Goal: Task Accomplishment & Management: Complete application form

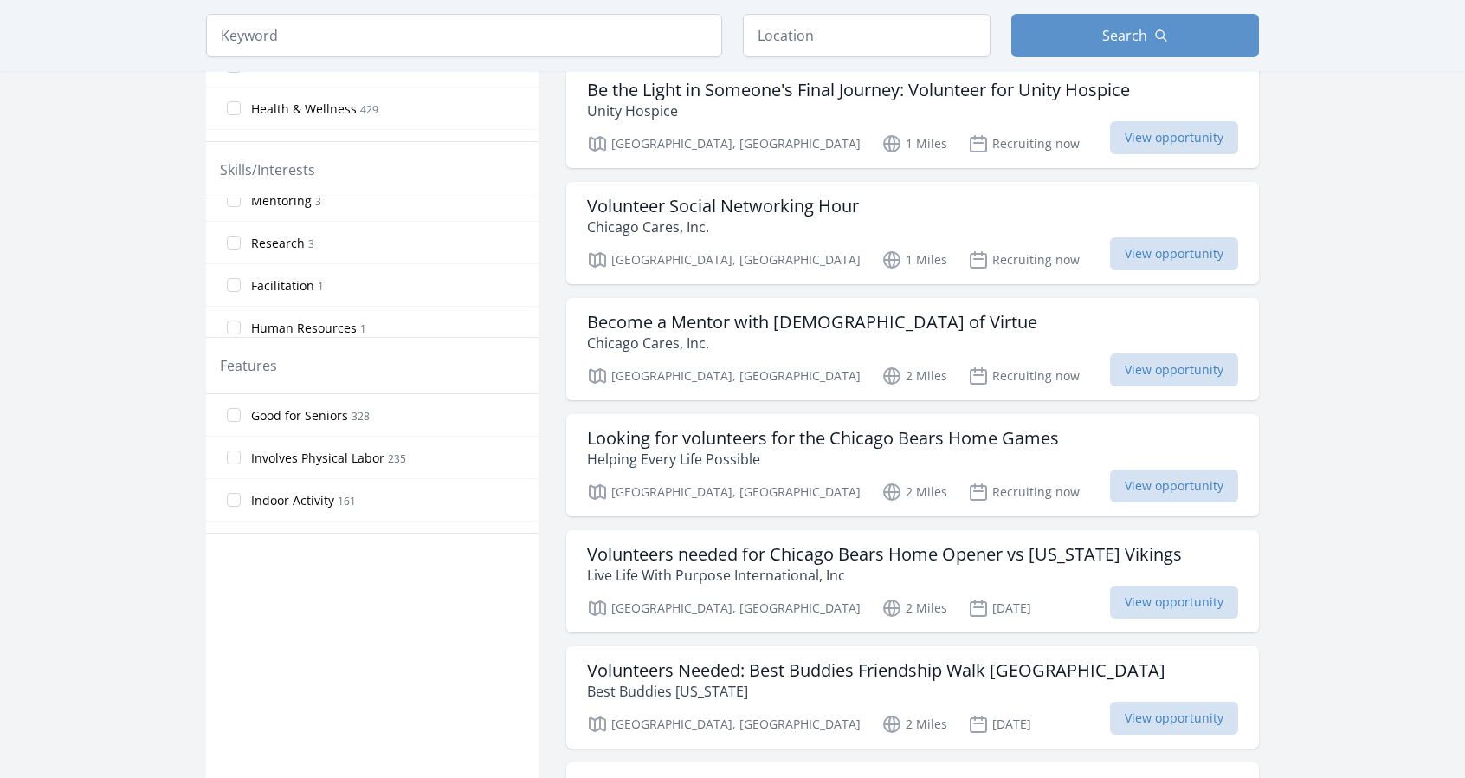
scroll to position [693, 0]
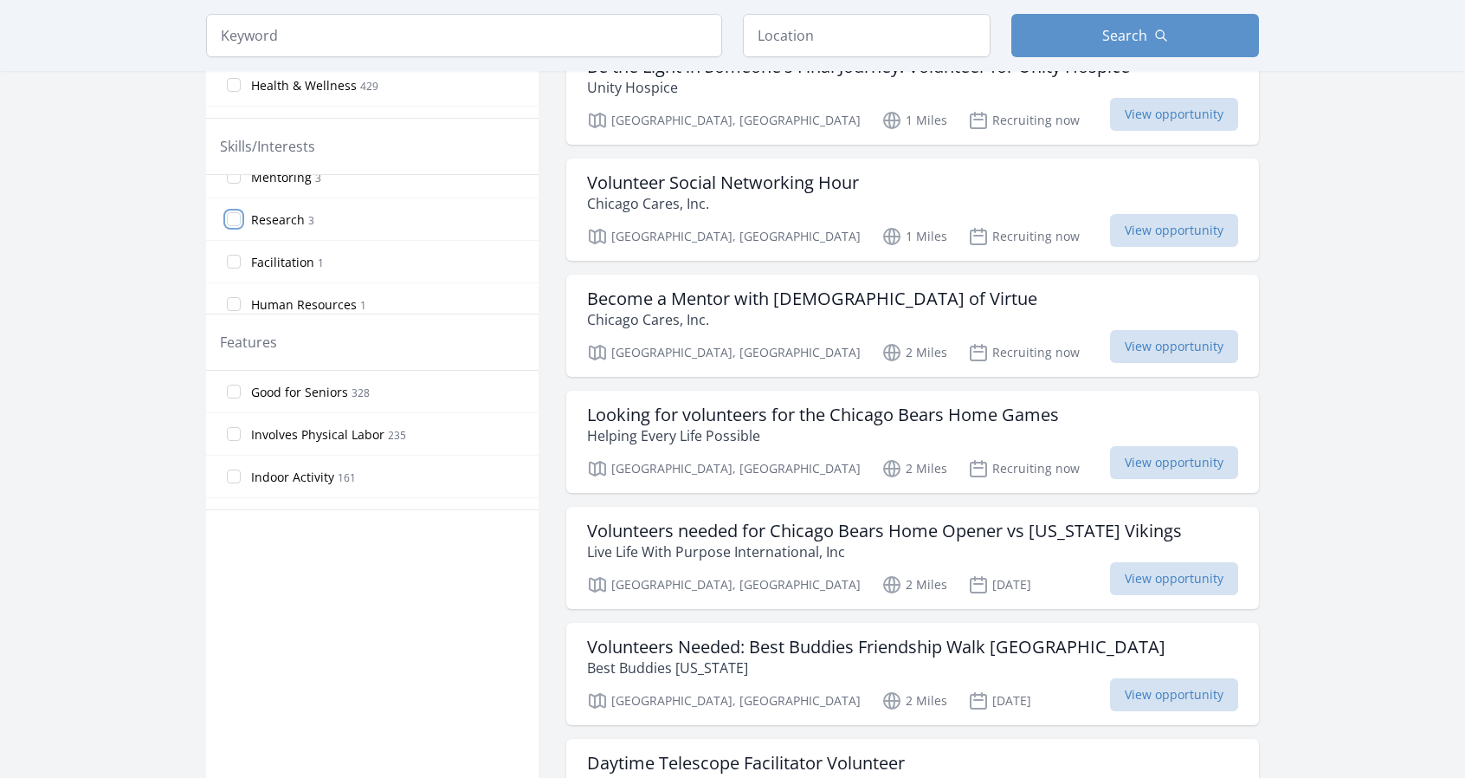
click at [234, 212] on input "Research 3" at bounding box center [234, 219] width 14 height 14
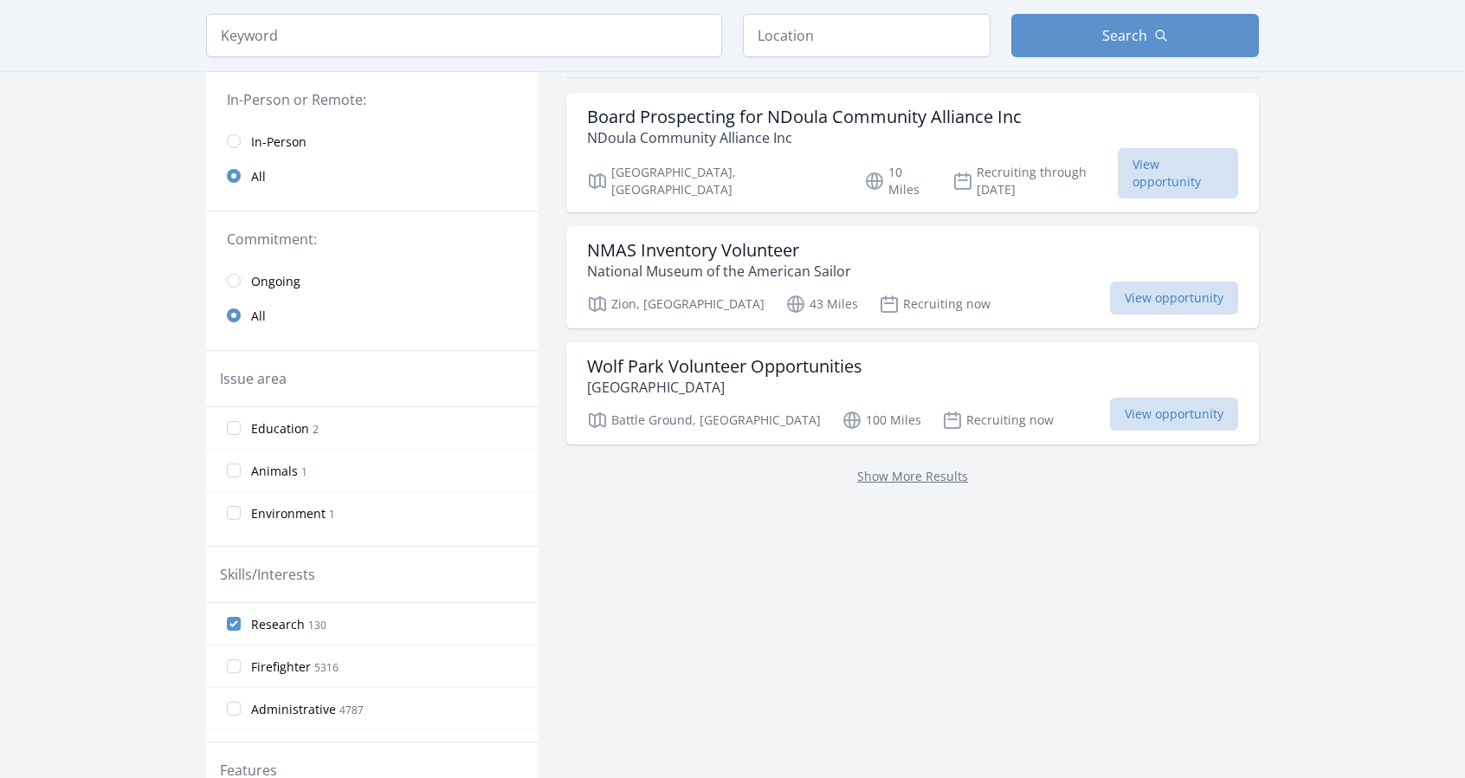
scroll to position [173, 0]
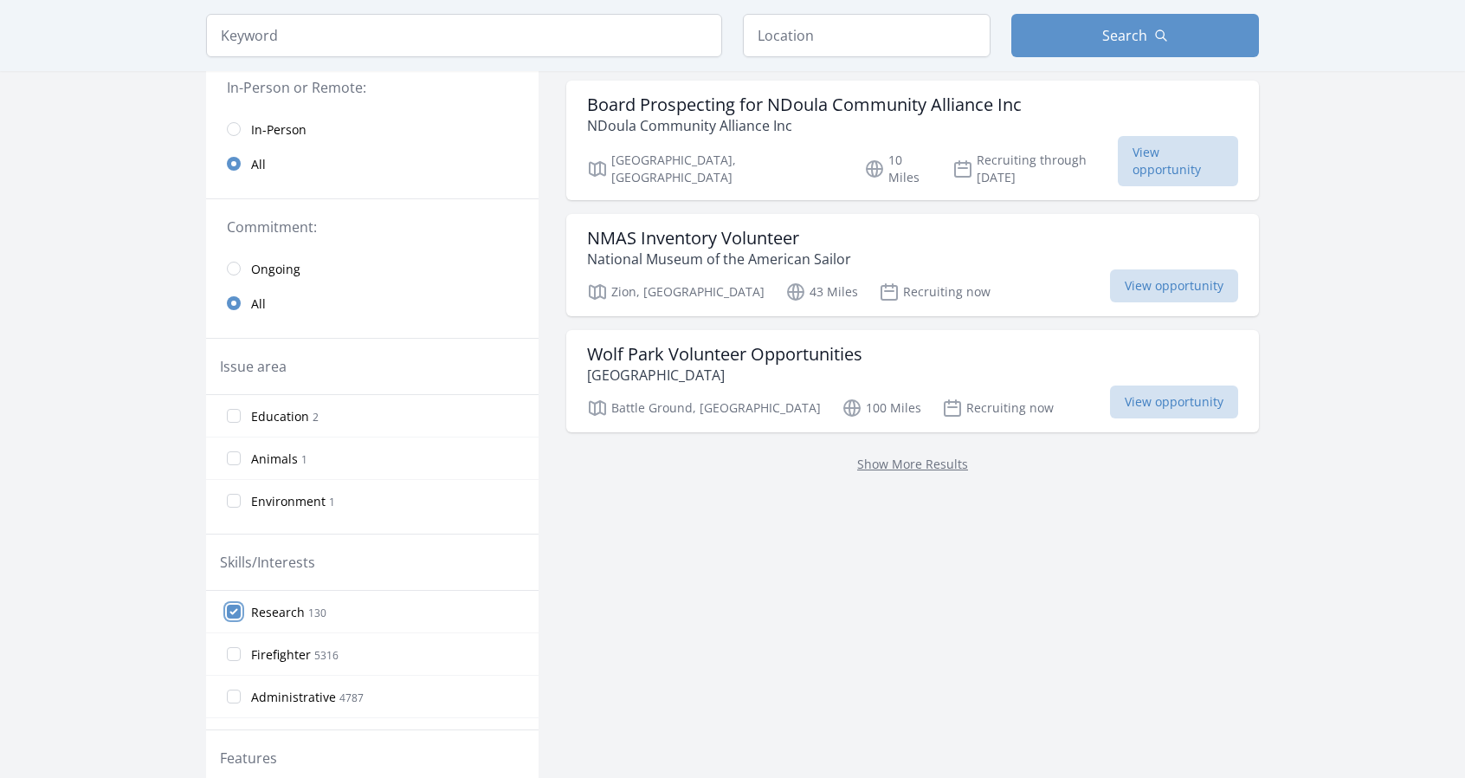
click at [239, 611] on input "Research 130" at bounding box center [234, 611] width 14 height 14
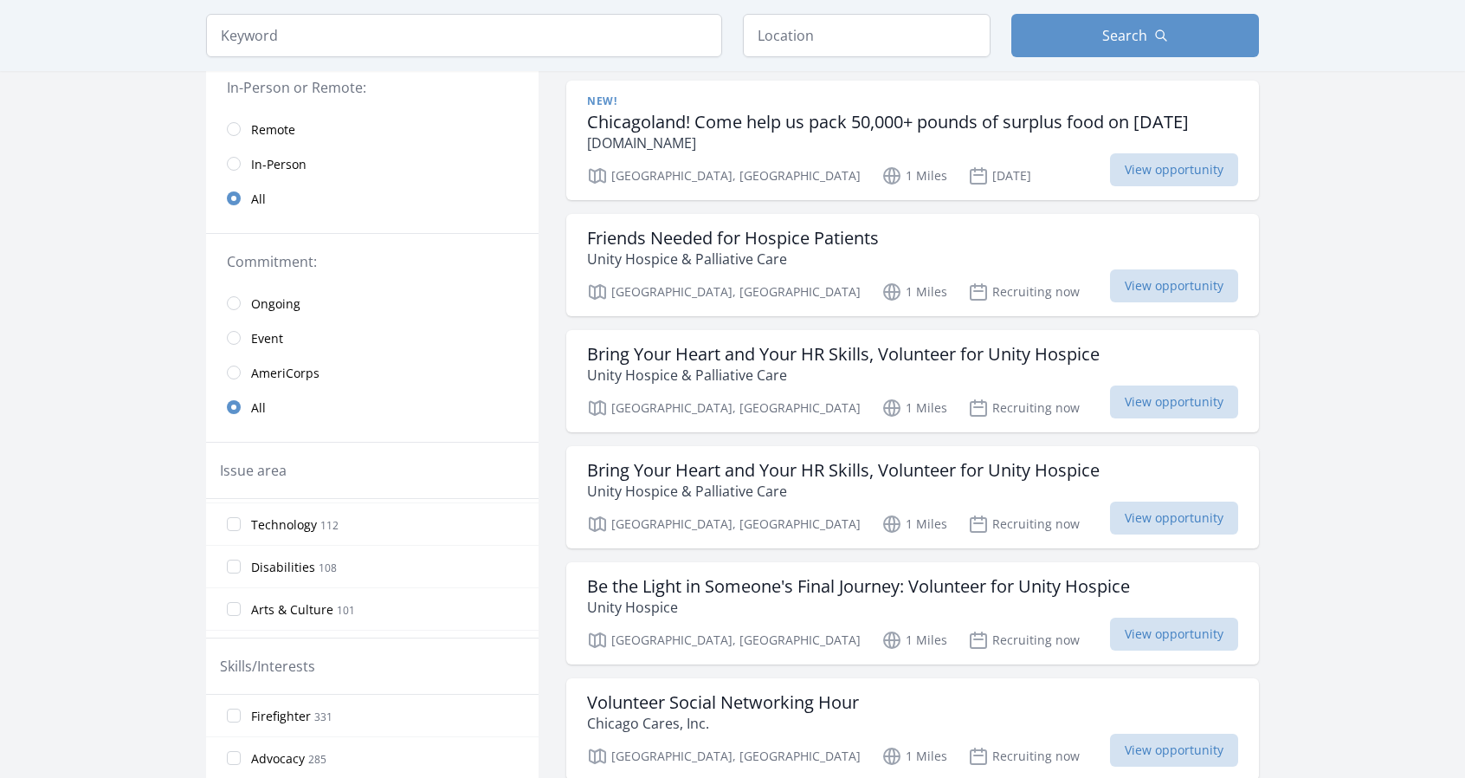
scroll to position [260, 0]
click at [242, 557] on label "Technology 112" at bounding box center [372, 557] width 333 height 35
click at [241, 557] on input "Technology 112" at bounding box center [234, 557] width 14 height 14
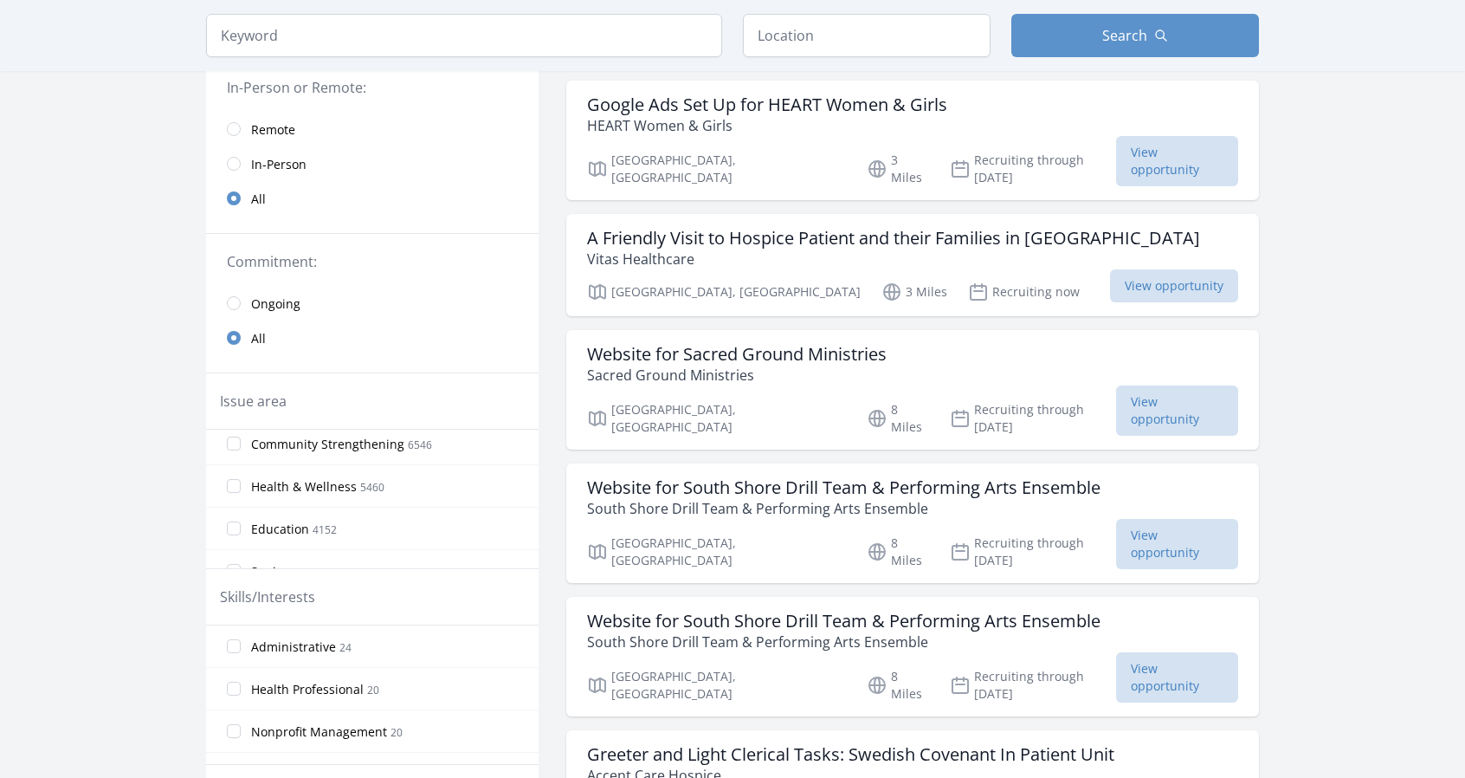
scroll to position [87, 0]
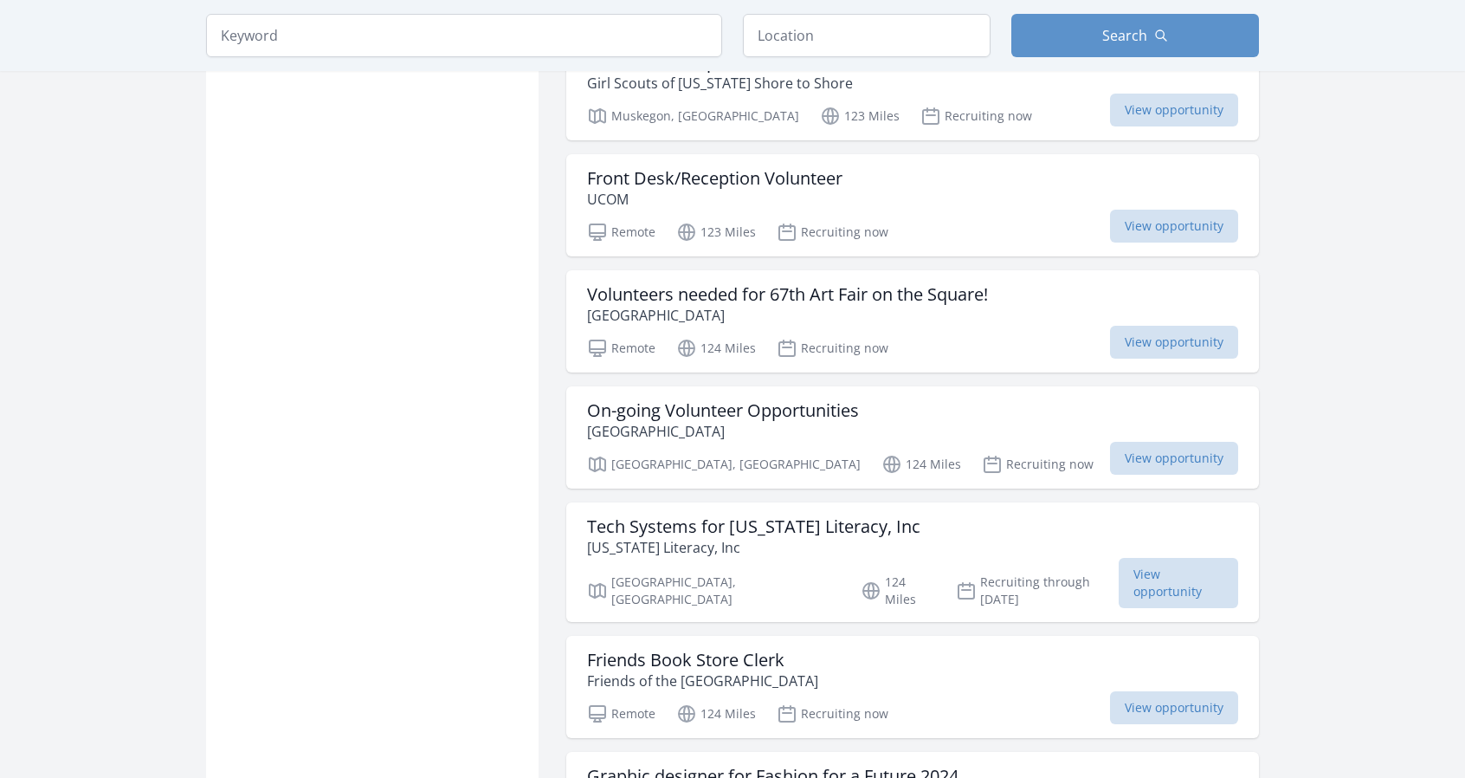
scroll to position [6668, 0]
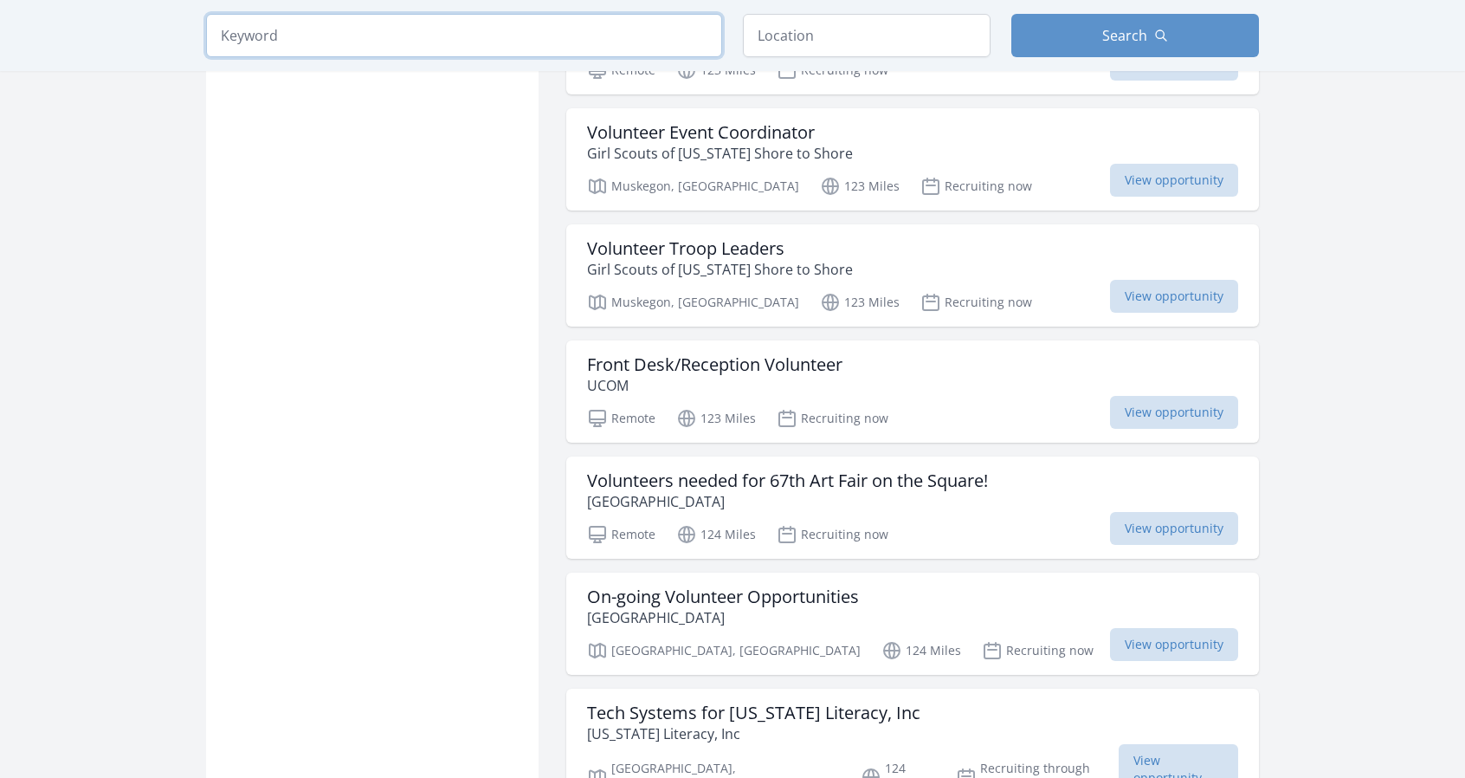
click at [350, 36] on input "search" at bounding box center [464, 35] width 516 height 43
type input "cyber"
click button "submit" at bounding box center [0, 0] width 0 height 0
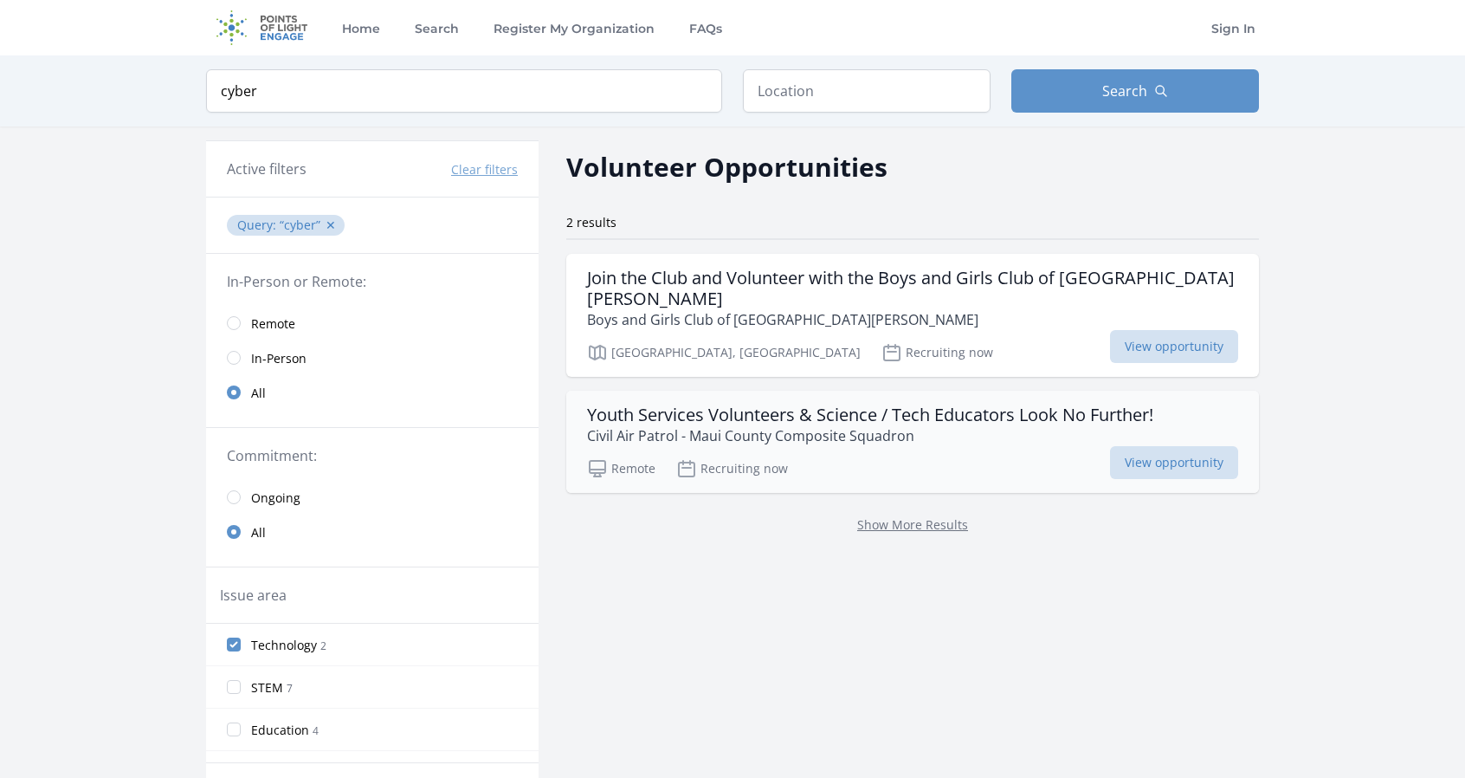
click at [821, 404] on h3 "Youth Services Volunteers & Science / Tech Educators Look No Further!" at bounding box center [870, 414] width 566 height 21
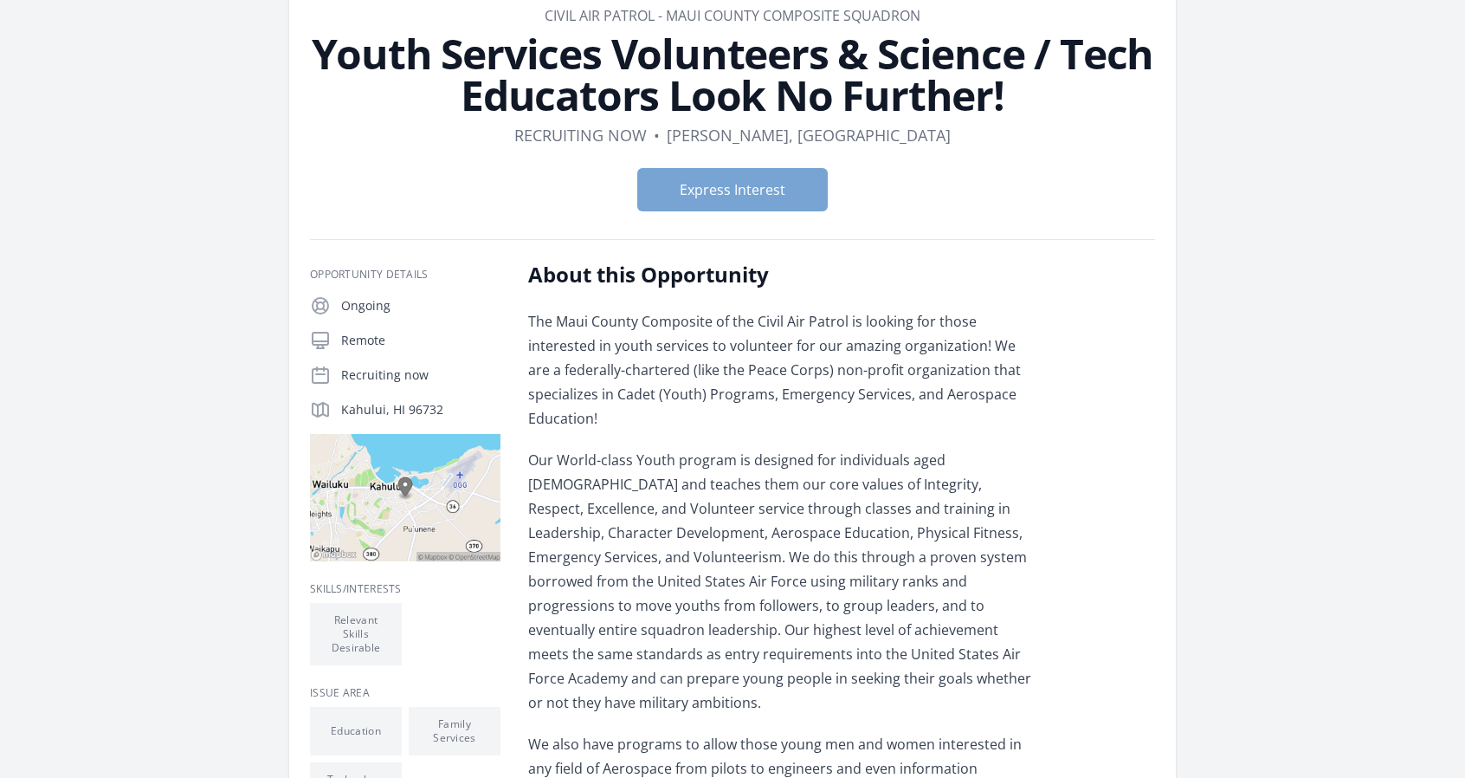
scroll to position [87, 0]
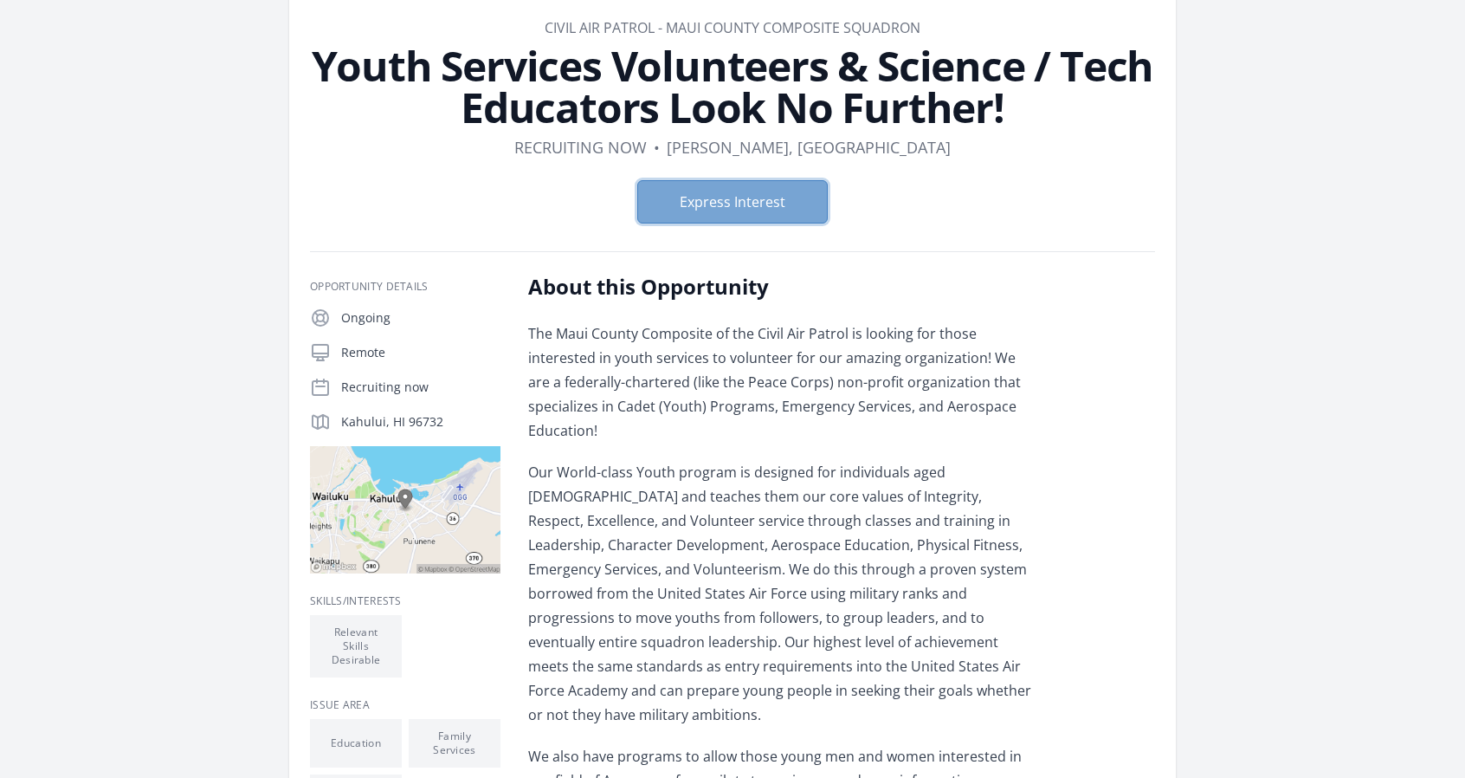
click at [697, 204] on button "Express Interest" at bounding box center [732, 201] width 191 height 43
drag, startPoint x: 445, startPoint y: 425, endPoint x: 337, endPoint y: 424, distance: 108.3
click at [337, 424] on div "Kahului, HI 96732" at bounding box center [405, 421] width 191 height 21
copy p "Kahului, HI 96732"
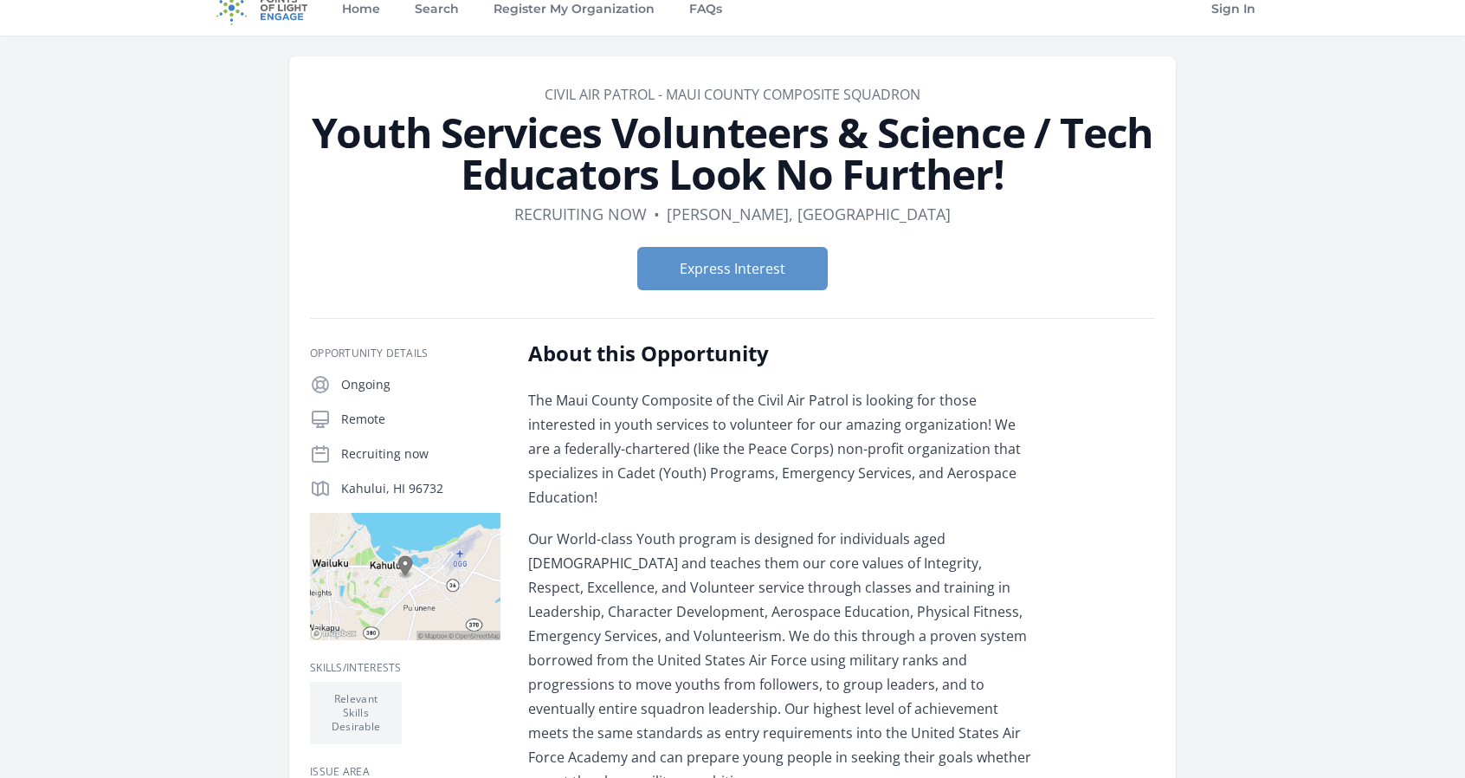
scroll to position [0, 0]
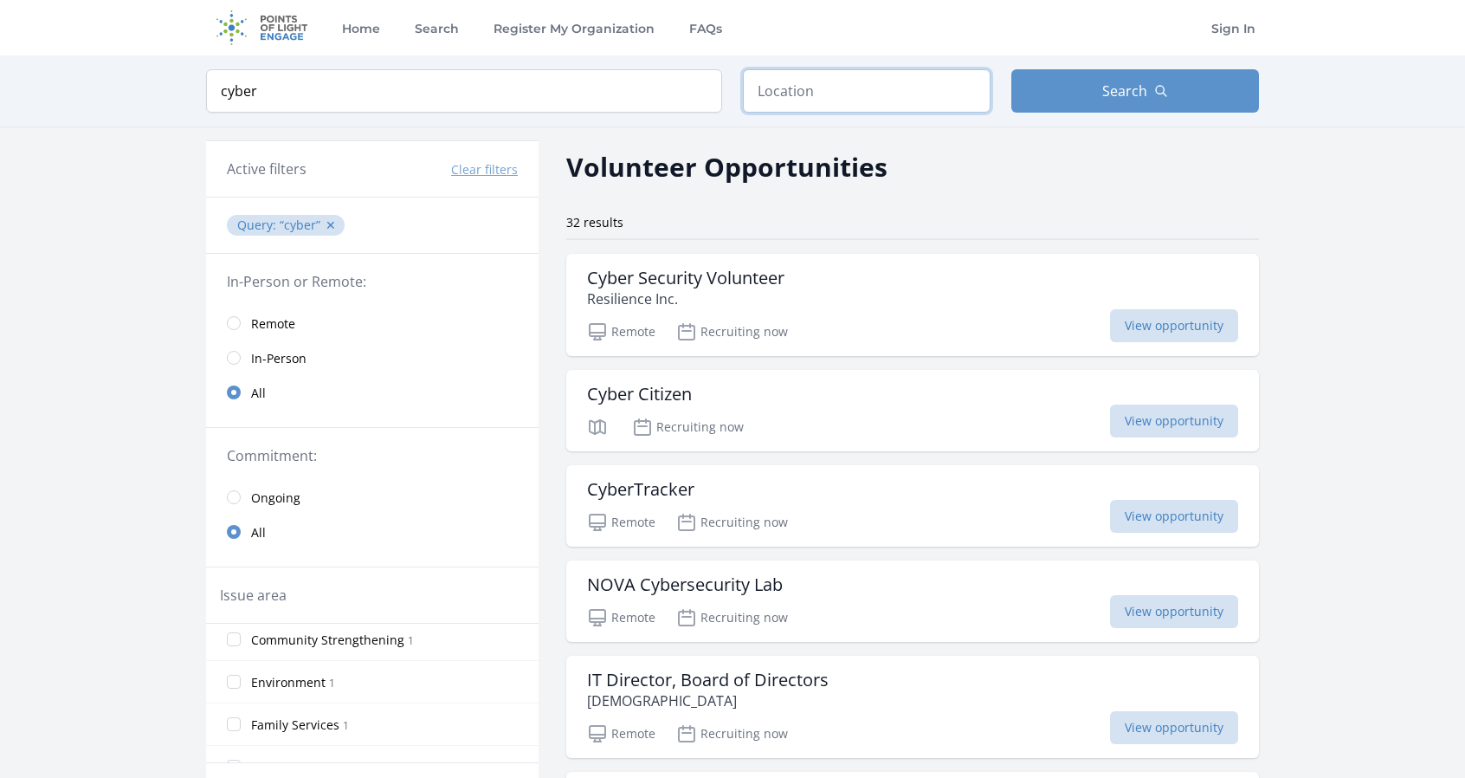
click at [899, 103] on input "text" at bounding box center [867, 90] width 248 height 43
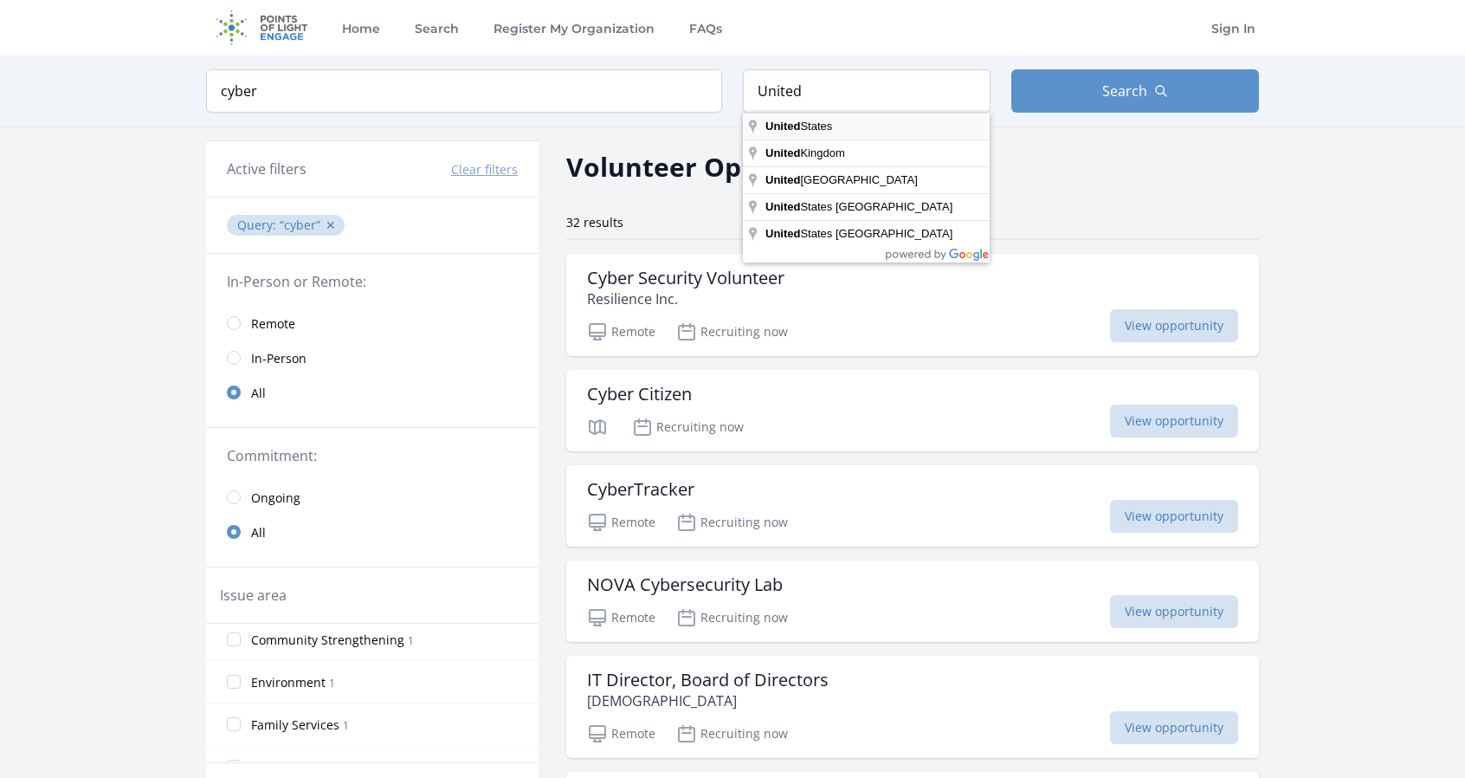
type input "[GEOGRAPHIC_DATA]"
